Goal: Complete application form

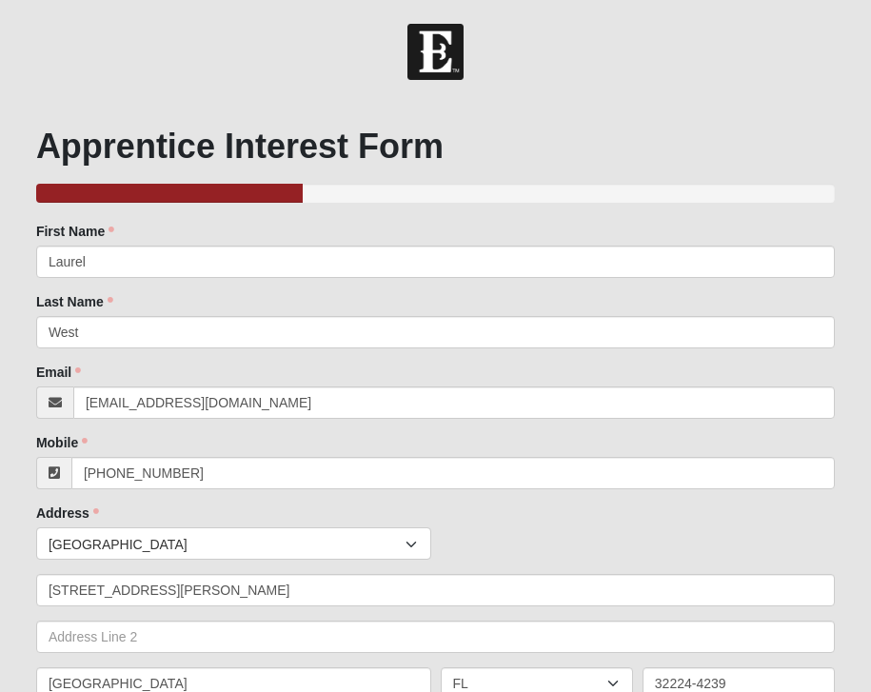
scroll to position [2118, 0]
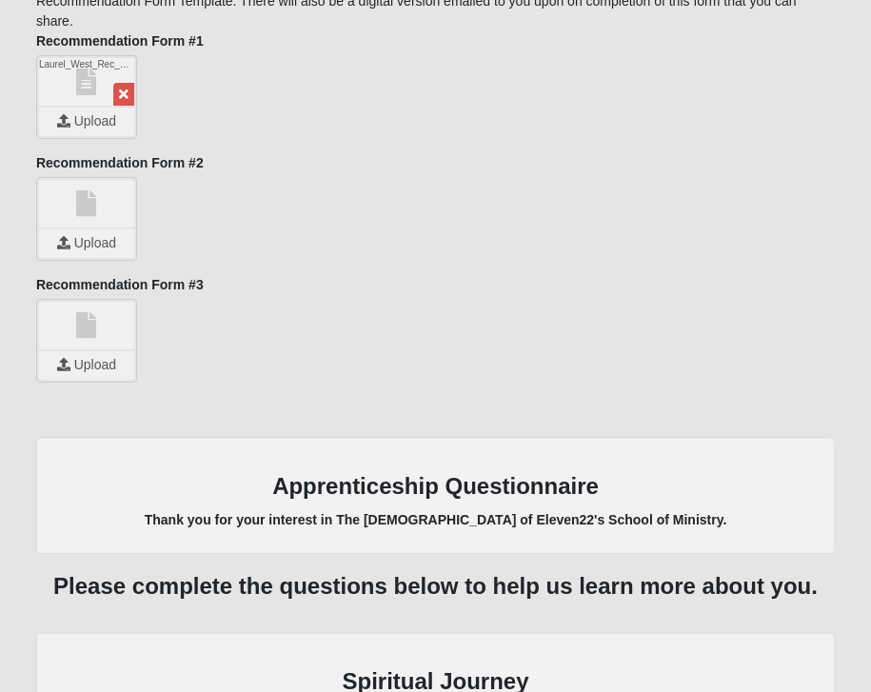
click at [102, 230] on input "file" at bounding box center [86, 243] width 95 height 29
click at [88, 345] on link at bounding box center [86, 326] width 95 height 48
click at [96, 342] on link at bounding box center [86, 326] width 95 height 48
click at [100, 323] on link at bounding box center [86, 326] width 95 height 48
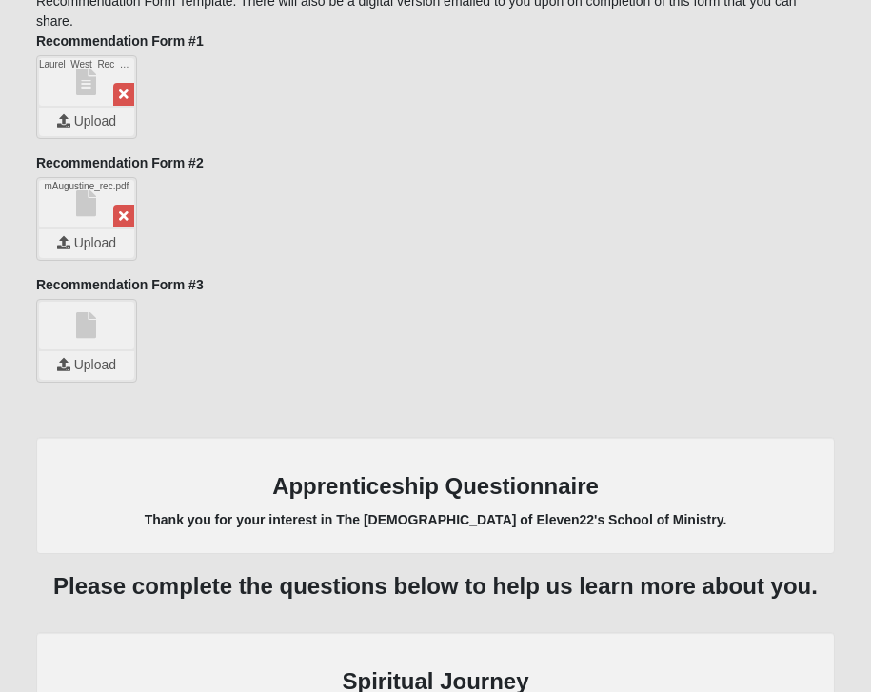
click at [100, 323] on link at bounding box center [86, 326] width 95 height 48
click at [68, 361] on input "file" at bounding box center [86, 365] width 95 height 29
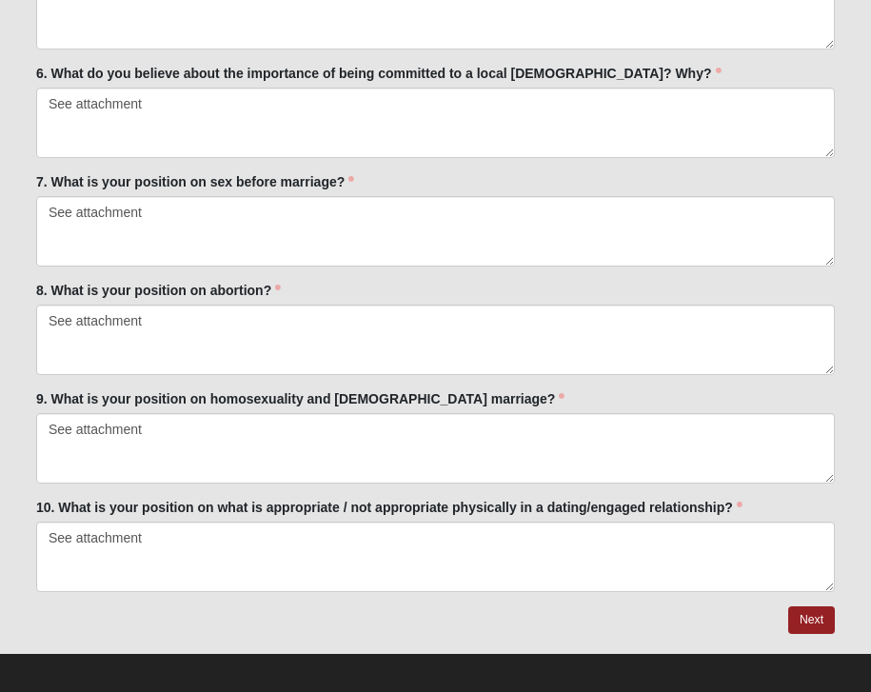
scroll to position [4696, 0]
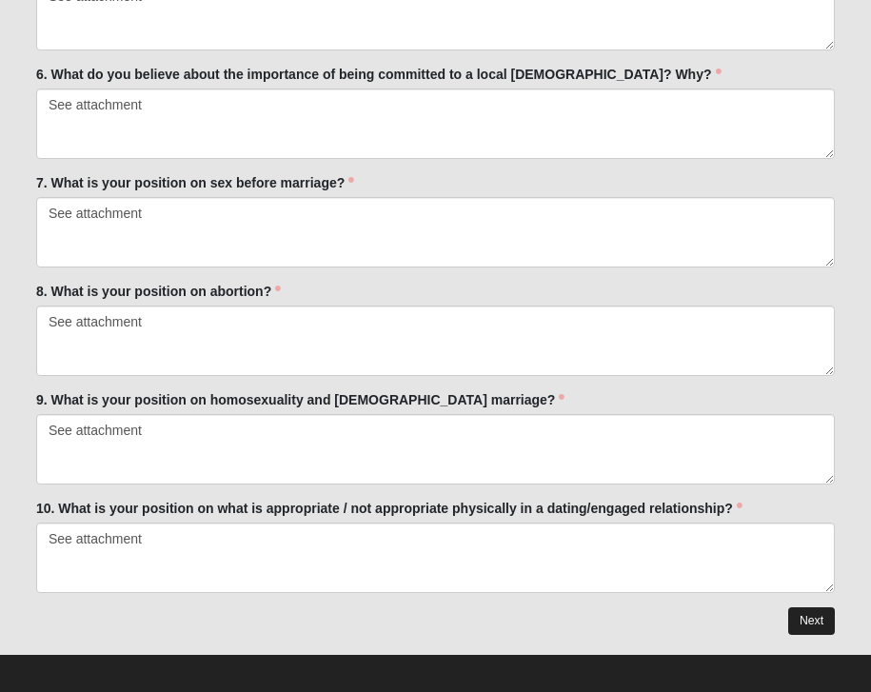
click at [817, 613] on link "Next" at bounding box center [811, 622] width 47 height 28
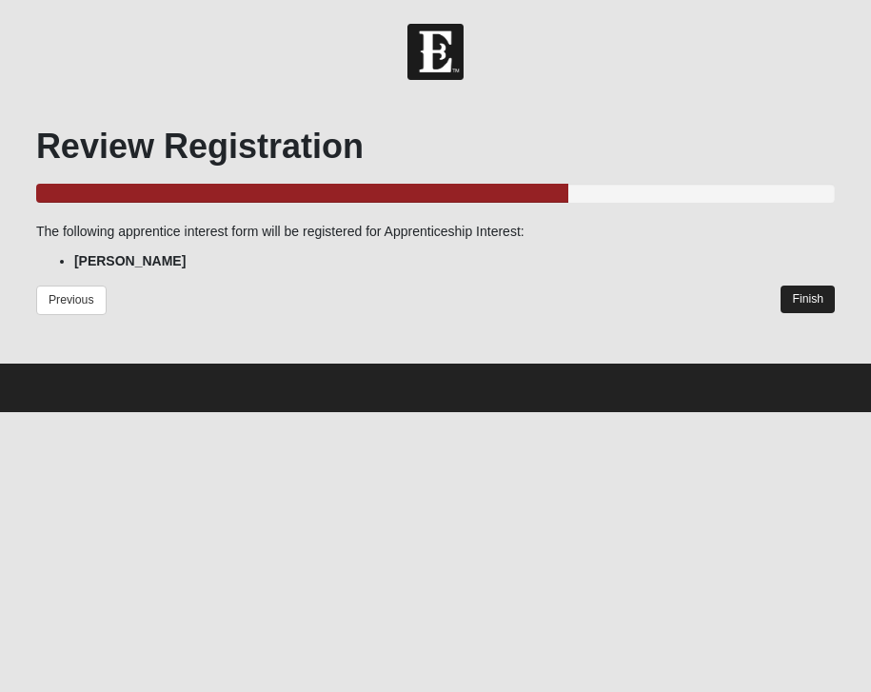
click at [810, 297] on link "Finish" at bounding box center [808, 300] width 54 height 28
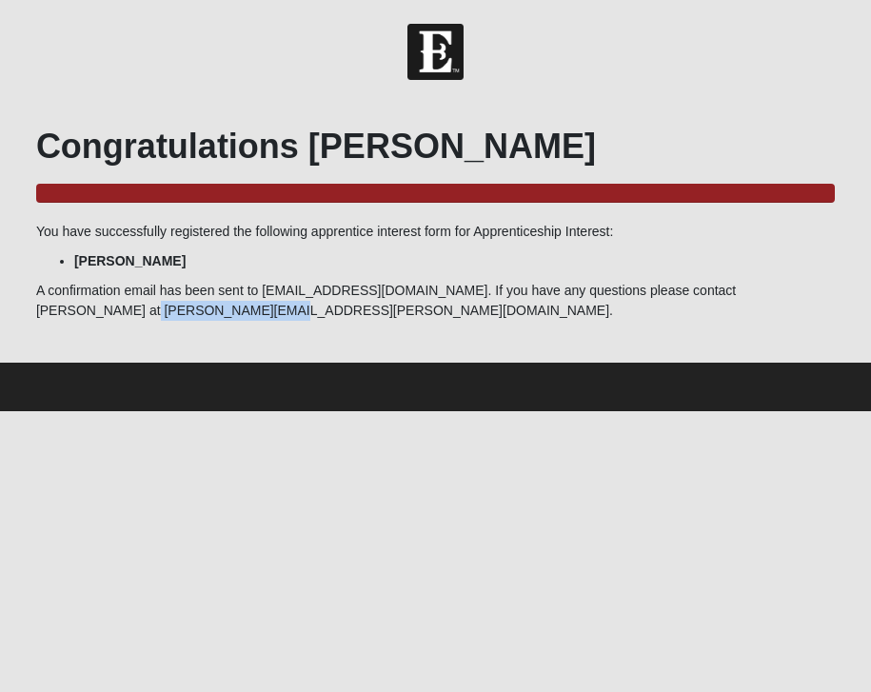
drag, startPoint x: 171, startPoint y: 313, endPoint x: 6, endPoint y: 309, distance: 165.7
click at [6, 309] on form "Hello [PERSON_NAME] My Account Log Out Apprenticeship Interest Events Apprentic…" at bounding box center [435, 218] width 871 height 388
copy p "[EMAIL_ADDRESS][PERSON_NAME][DOMAIN_NAME]"
